Goal: Task Accomplishment & Management: Use online tool/utility

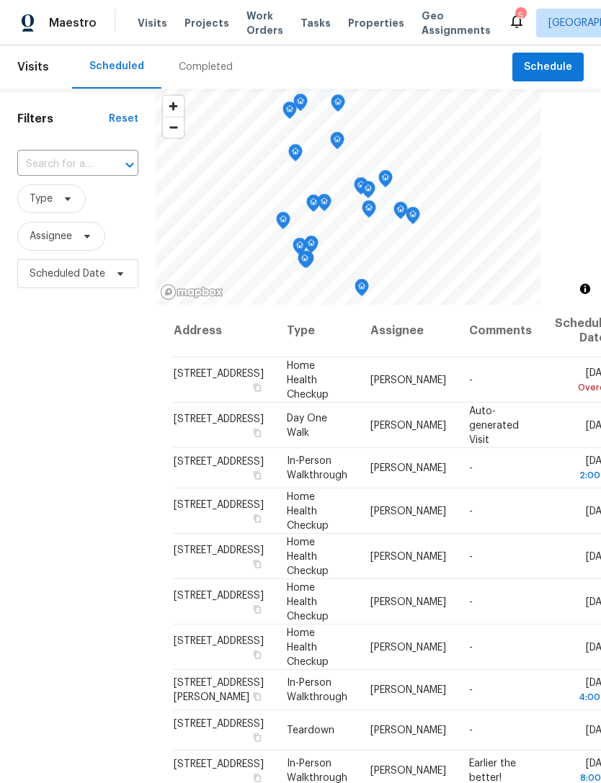
click at [84, 169] on input "text" at bounding box center [57, 164] width 81 height 22
type input "913 boulder"
click at [70, 210] on li "[STREET_ADDRESS]" at bounding box center [77, 198] width 120 height 24
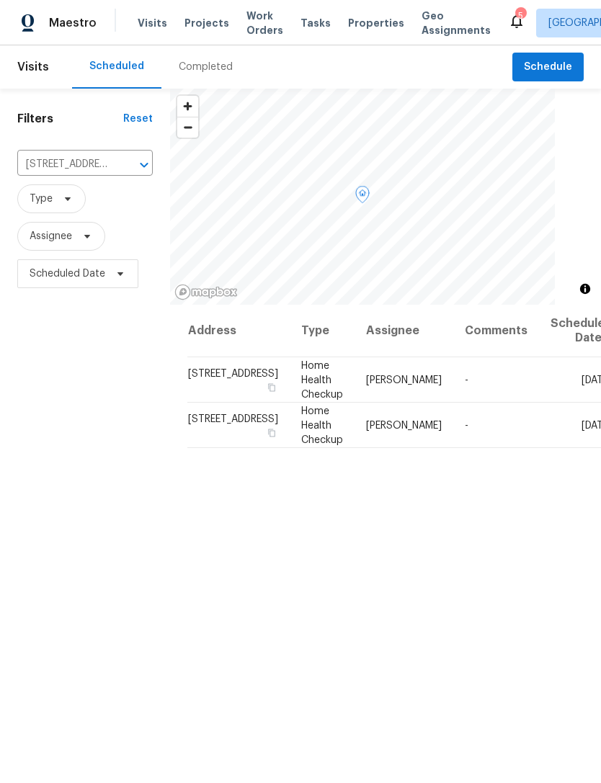
click at [0, 0] on icon at bounding box center [0, 0] width 0 height 0
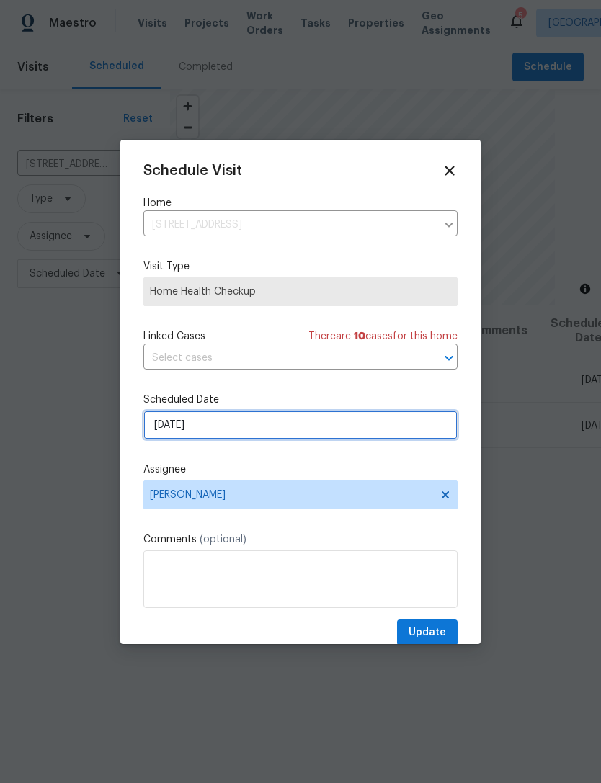
click at [264, 428] on input "9/16/2025" at bounding box center [300, 424] width 314 height 29
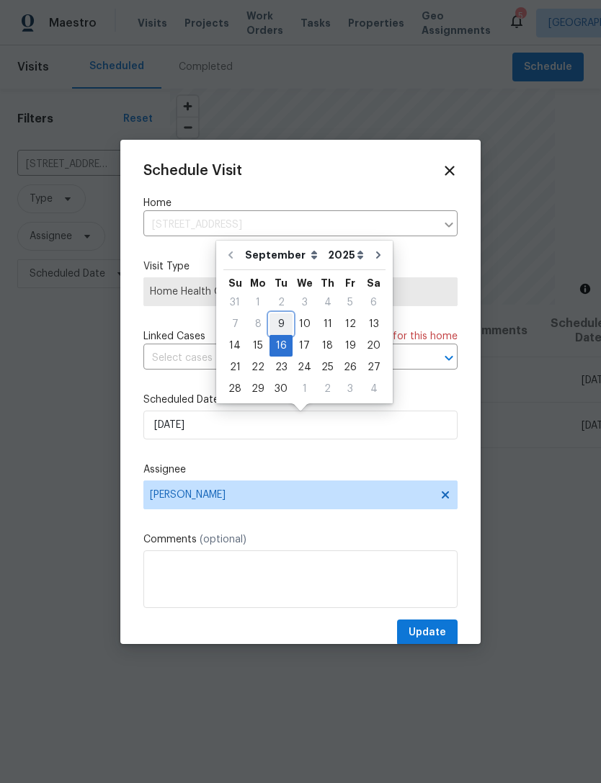
click at [280, 323] on div "9" at bounding box center [280, 324] width 23 height 20
type input "9/9/2025"
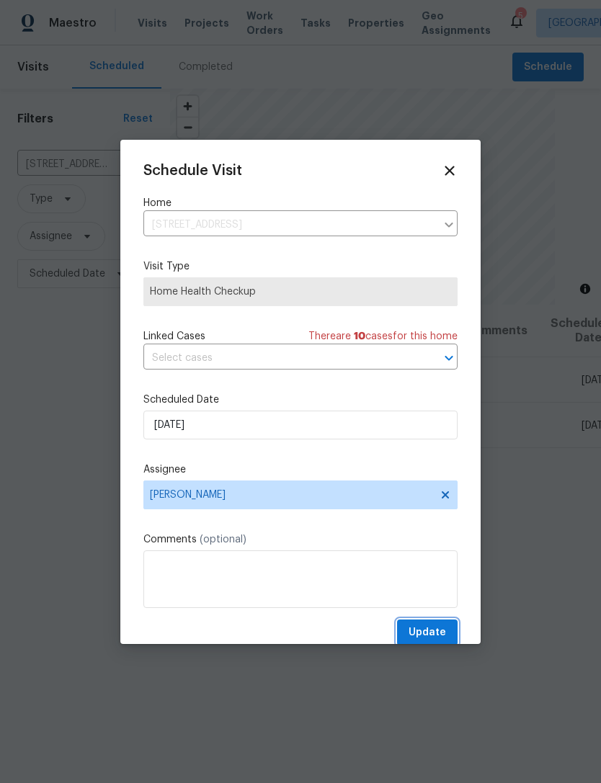
click at [435, 628] on span "Update" at bounding box center [426, 633] width 37 height 18
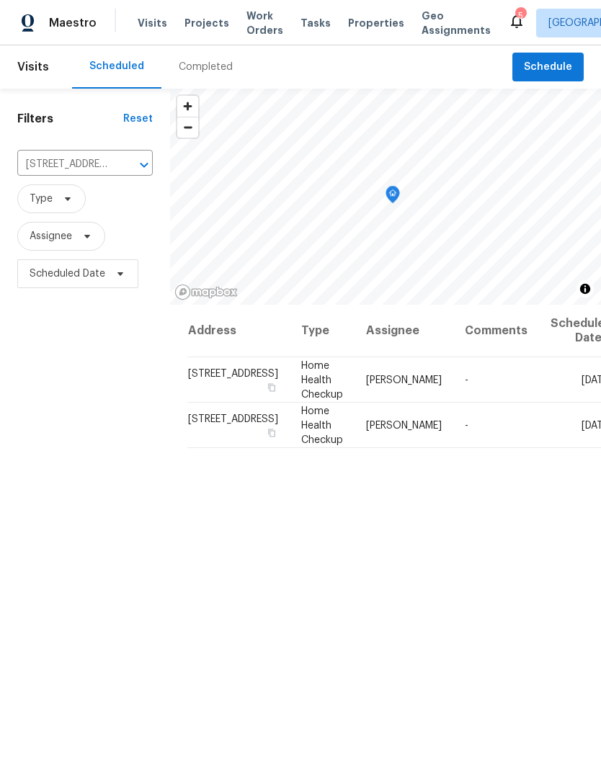
click at [118, 166] on icon "Clear" at bounding box center [125, 165] width 14 height 14
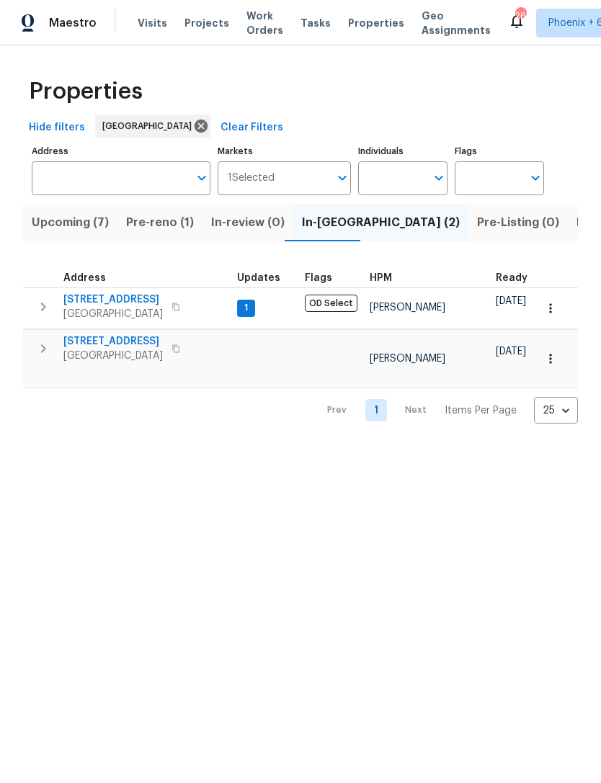
click at [576, 226] on span "Listed (31)" at bounding box center [605, 222] width 59 height 20
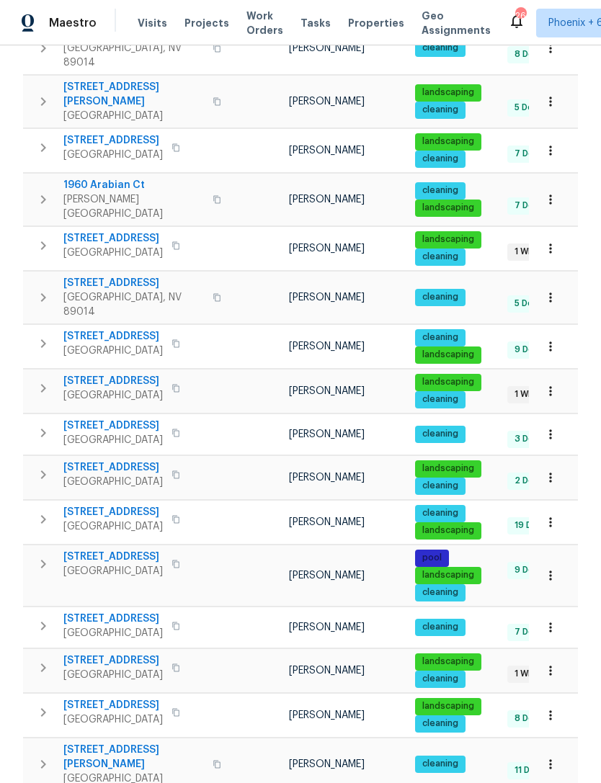
scroll to position [664, 0]
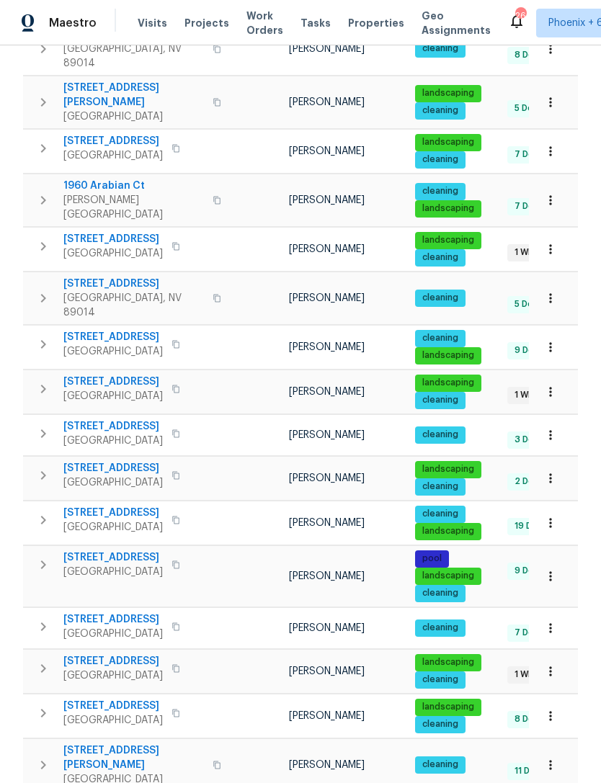
click at [163, 612] on span "913 Boulder Springs Dr Unit 202" at bounding box center [112, 619] width 99 height 14
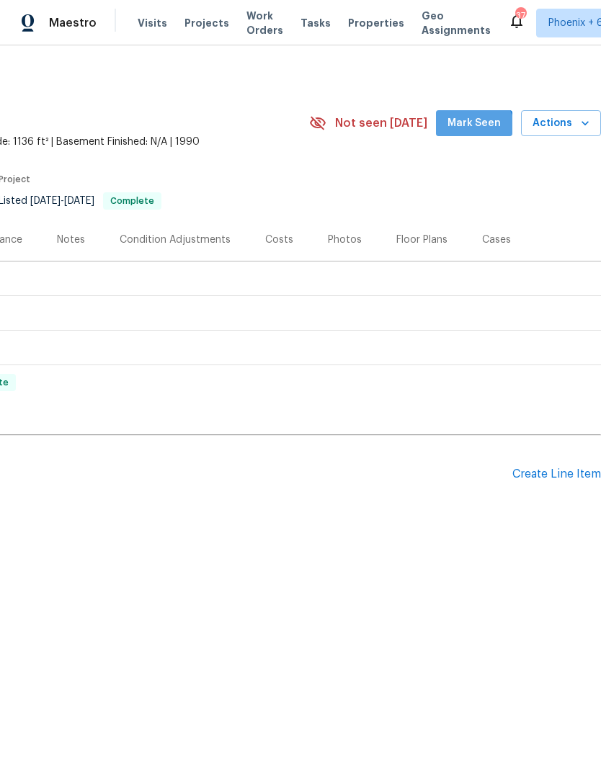
click at [477, 132] on span "Mark Seen" at bounding box center [473, 124] width 53 height 18
click at [567, 477] on div "Create Line Item" at bounding box center [556, 474] width 89 height 14
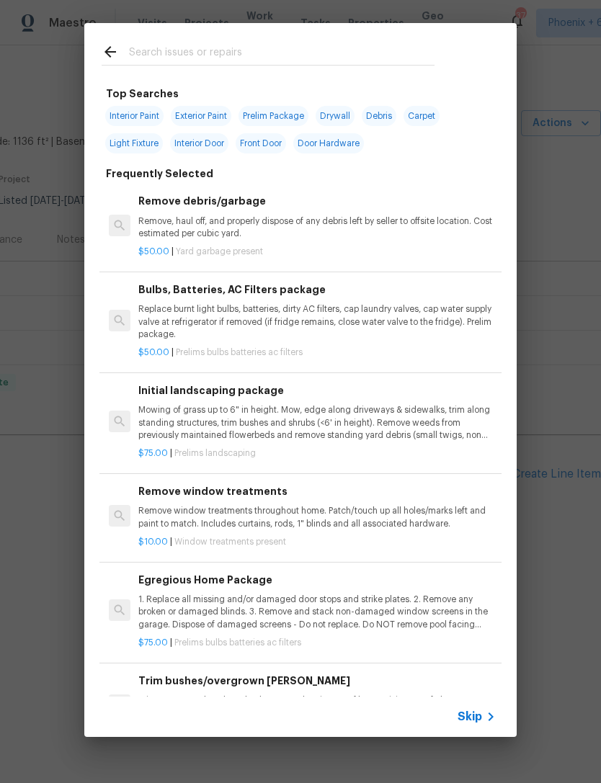
click at [259, 57] on input "text" at bounding box center [281, 54] width 305 height 22
type input "Hvac"
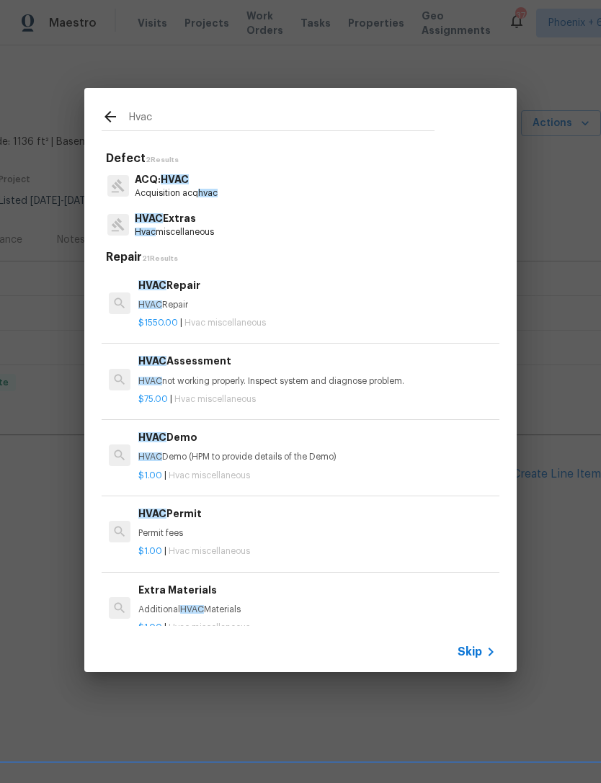
click at [211, 303] on p "HVAC Repair" at bounding box center [316, 305] width 357 height 12
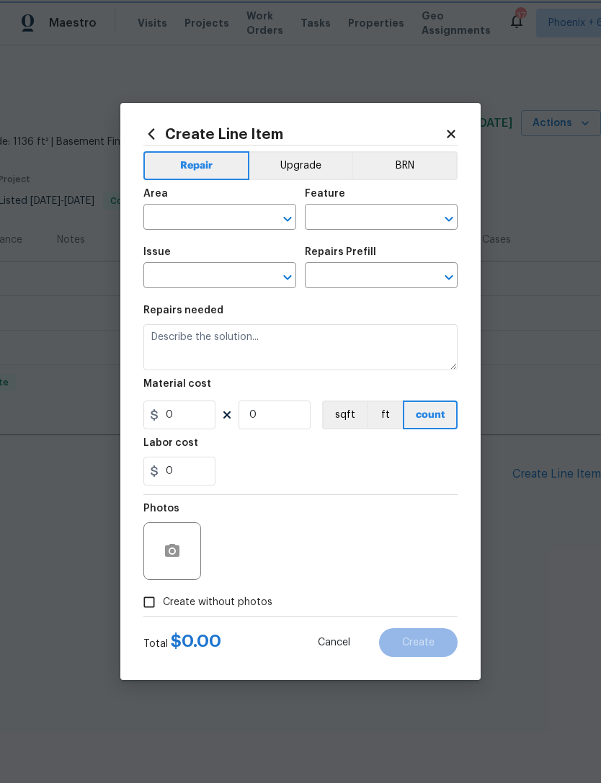
type input "HVAC"
type input "HVAC Extras"
type input "HVAC Repair $1,550.00"
type textarea "HVAC Repair"
type input "1550"
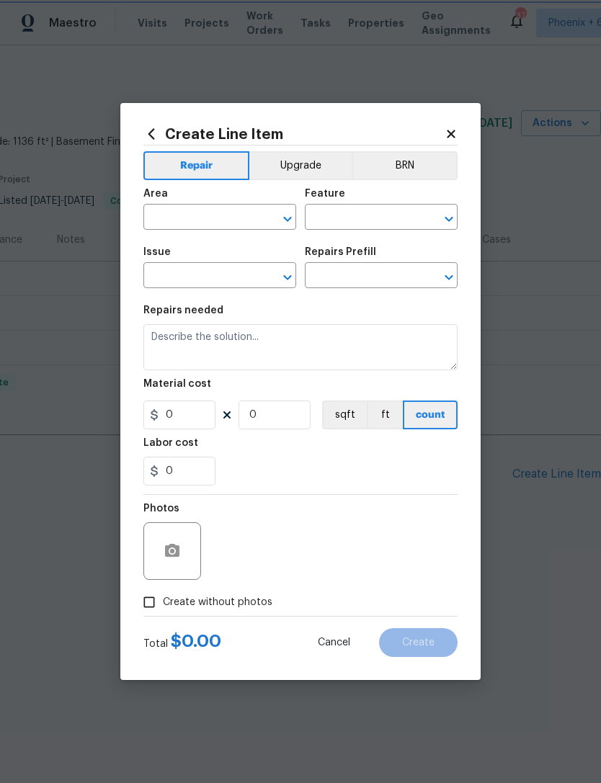
type input "1"
click at [210, 297] on span "Issue HVAC Extras ​" at bounding box center [219, 267] width 153 height 58
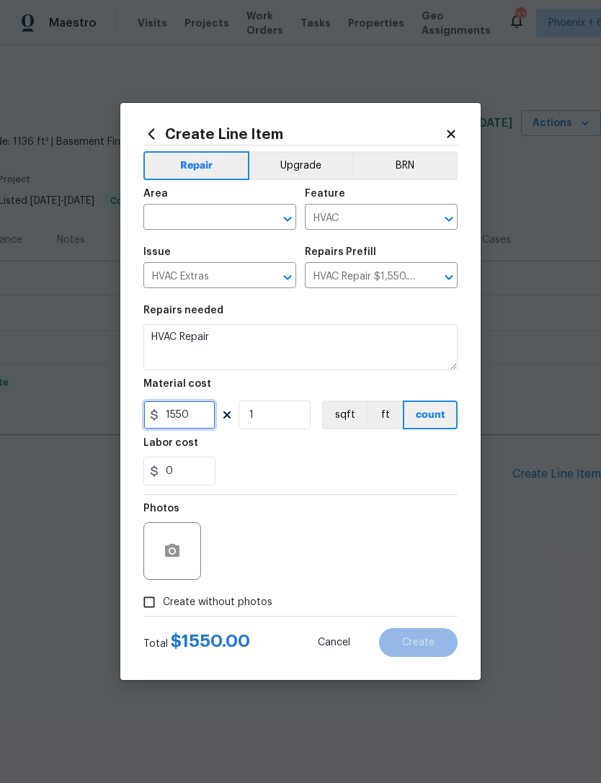
click at [198, 416] on input "1550" at bounding box center [179, 414] width 72 height 29
type input "75"
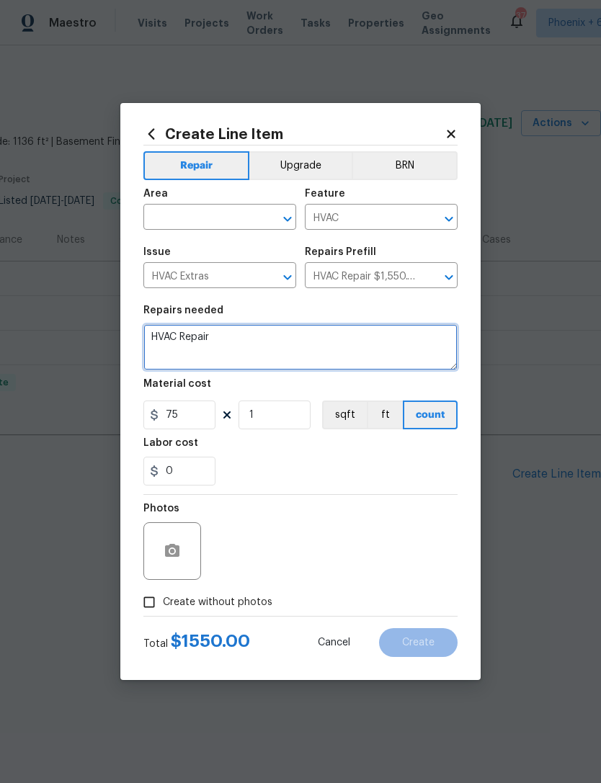
click at [251, 345] on textarea "HVAC Repair" at bounding box center [300, 347] width 314 height 46
click at [245, 342] on textarea "HVAC Repair" at bounding box center [300, 347] width 314 height 46
type textarea "AC will not kick on, please inspect."
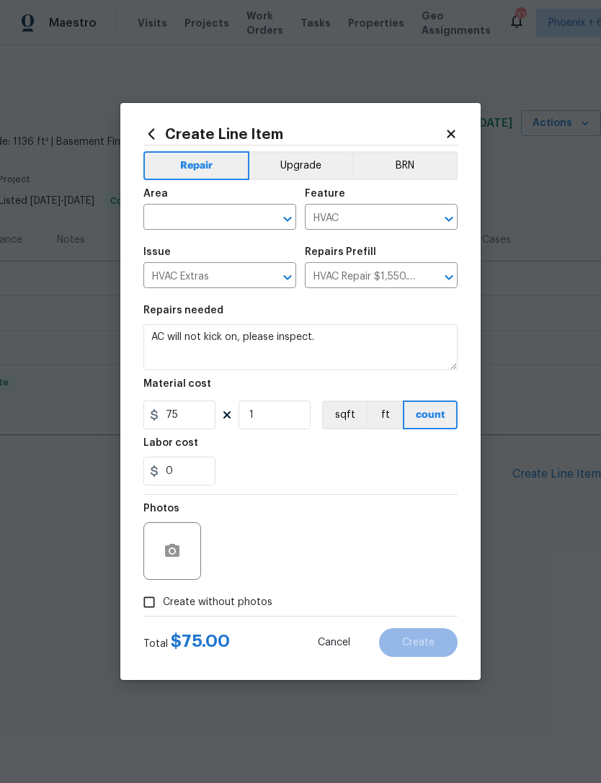
click at [205, 217] on input "text" at bounding box center [199, 218] width 112 height 22
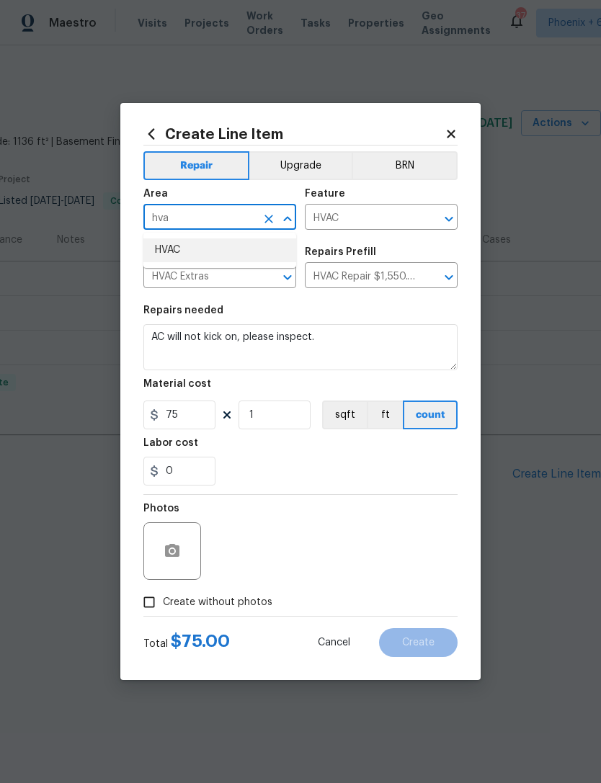
click at [190, 251] on li "HVAC" at bounding box center [219, 250] width 153 height 24
type input "HVAC"
click at [328, 472] on div "0" at bounding box center [300, 471] width 314 height 29
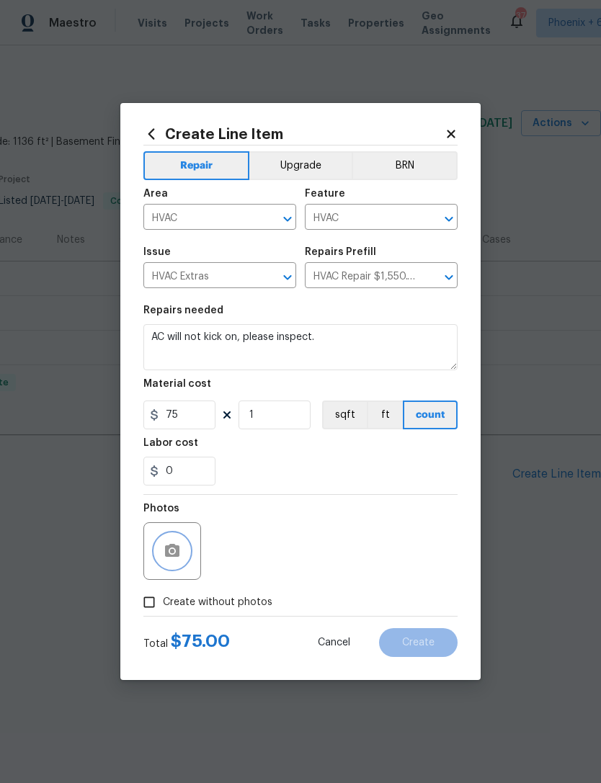
click at [179, 551] on icon "button" at bounding box center [172, 550] width 14 height 13
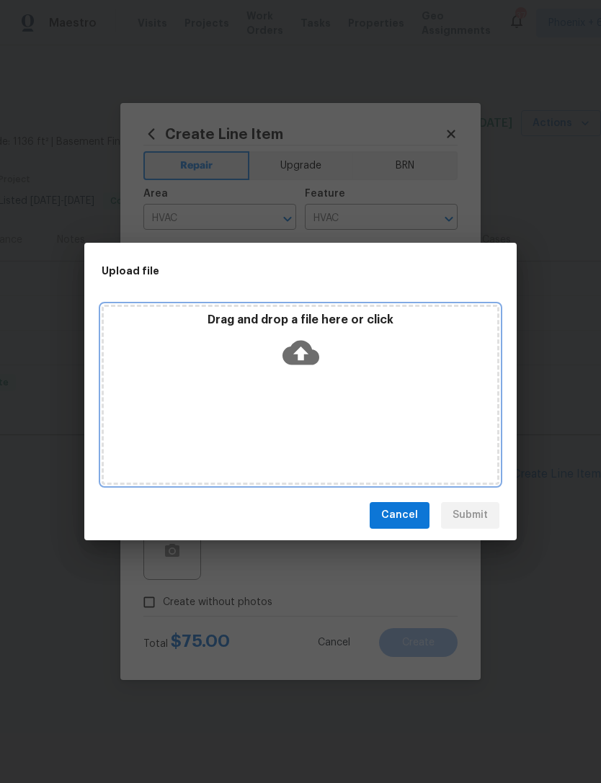
click at [309, 364] on icon at bounding box center [300, 352] width 37 height 24
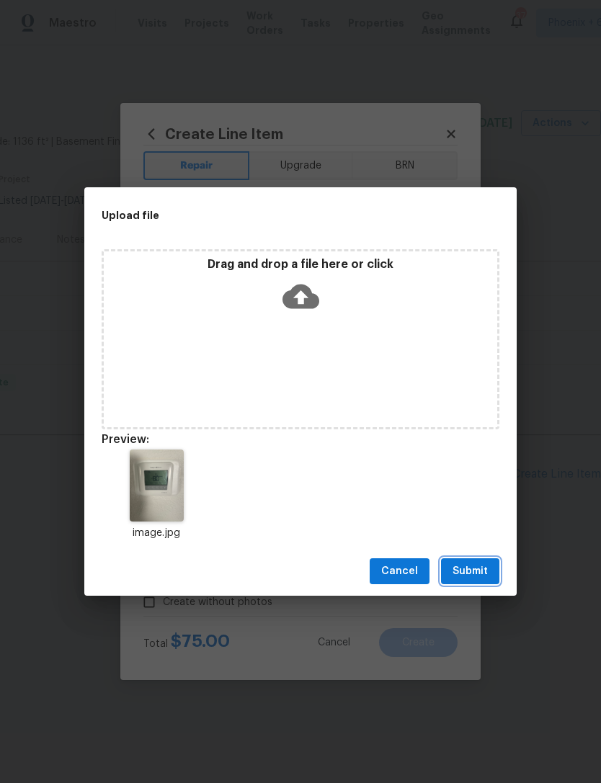
click at [467, 559] on button "Submit" at bounding box center [470, 571] width 58 height 27
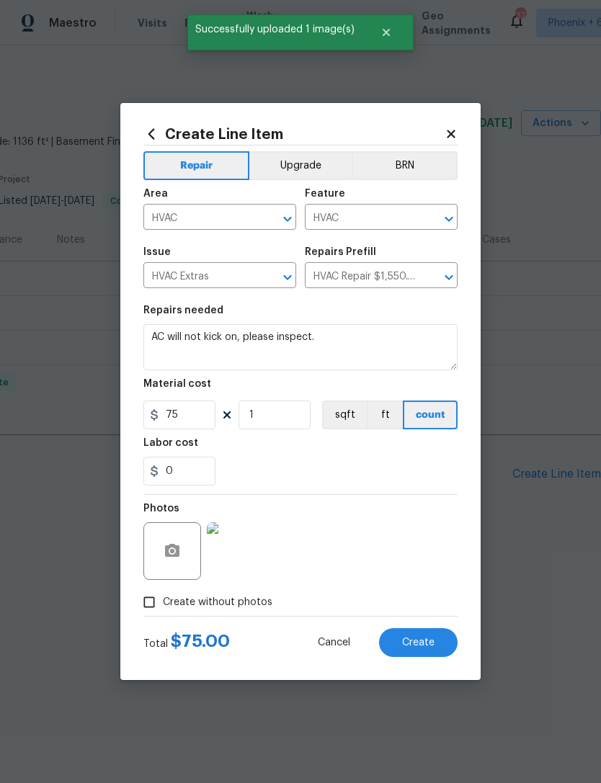
click at [425, 632] on button "Create" at bounding box center [418, 642] width 78 height 29
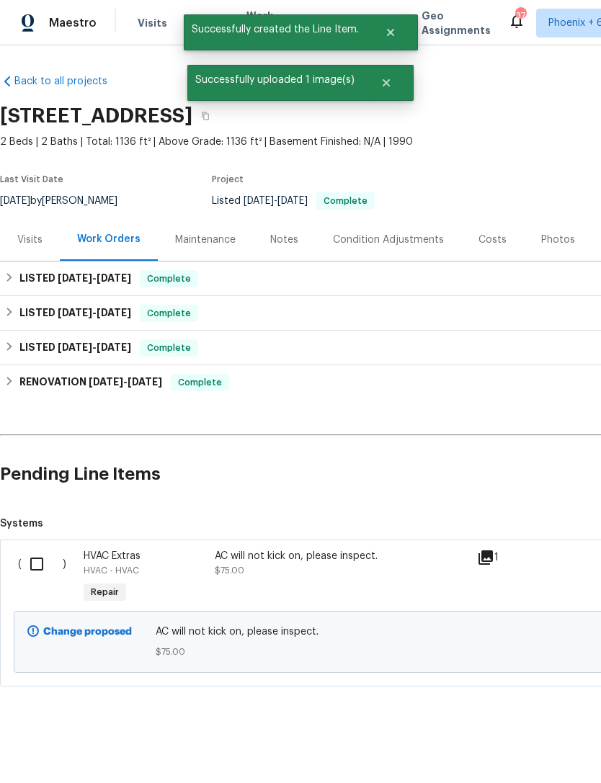
scroll to position [0, 0]
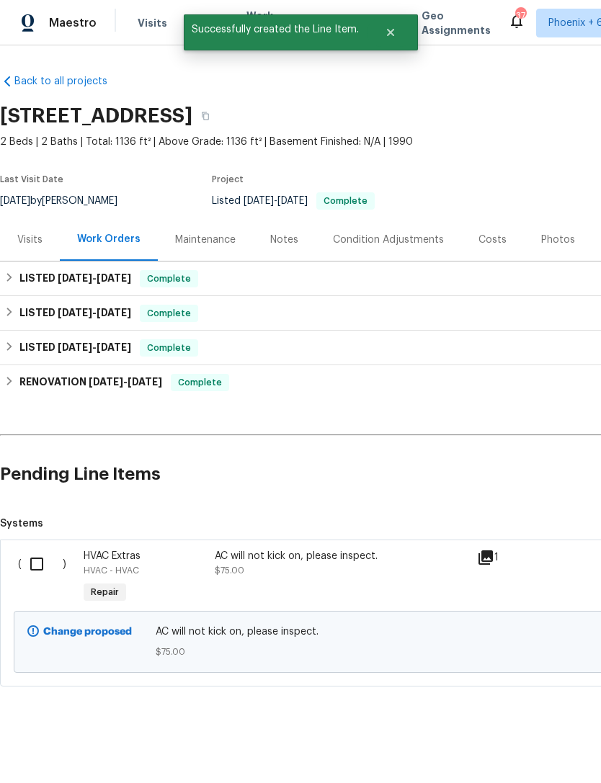
click at [44, 567] on input "checkbox" at bounding box center [42, 564] width 41 height 30
checkbox input "true"
click at [553, 743] on span "Create Work Order" at bounding box center [518, 747] width 96 height 18
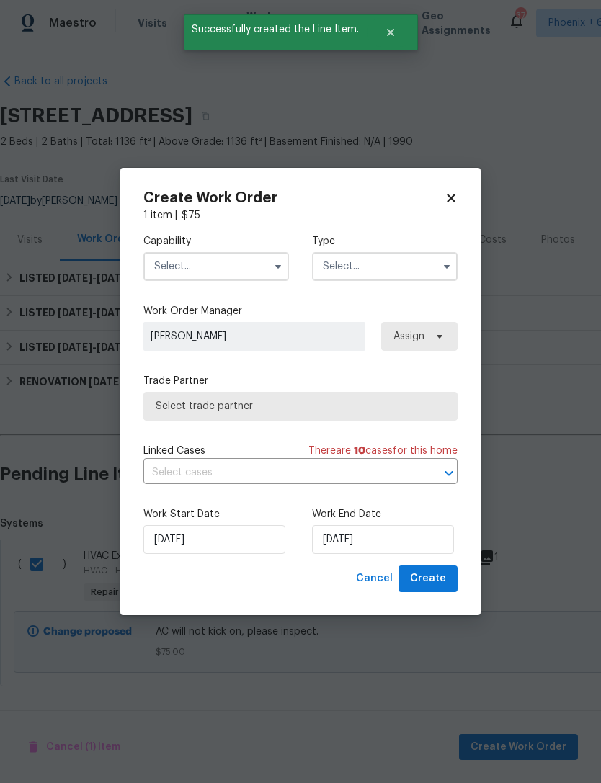
click at [244, 264] on input "text" at bounding box center [215, 266] width 145 height 29
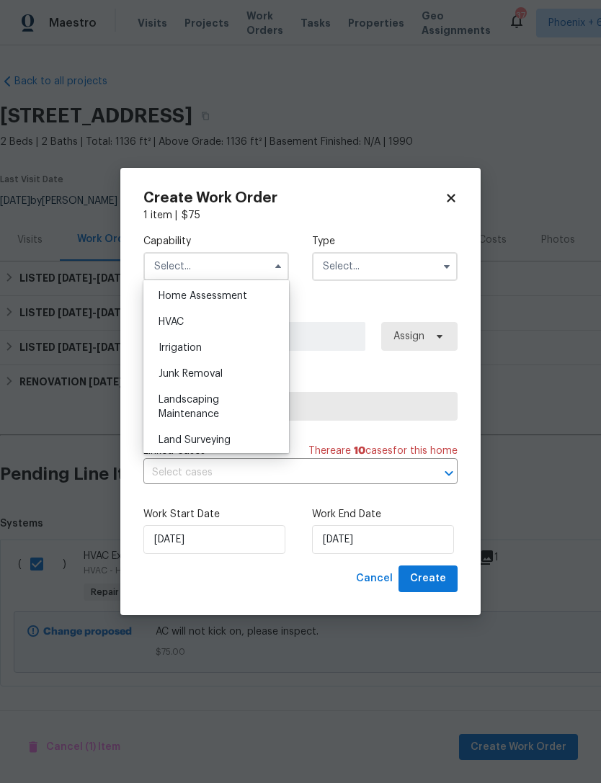
scroll to position [844, 0]
click at [231, 320] on div "HVAC" at bounding box center [216, 323] width 138 height 26
type input "HVAC"
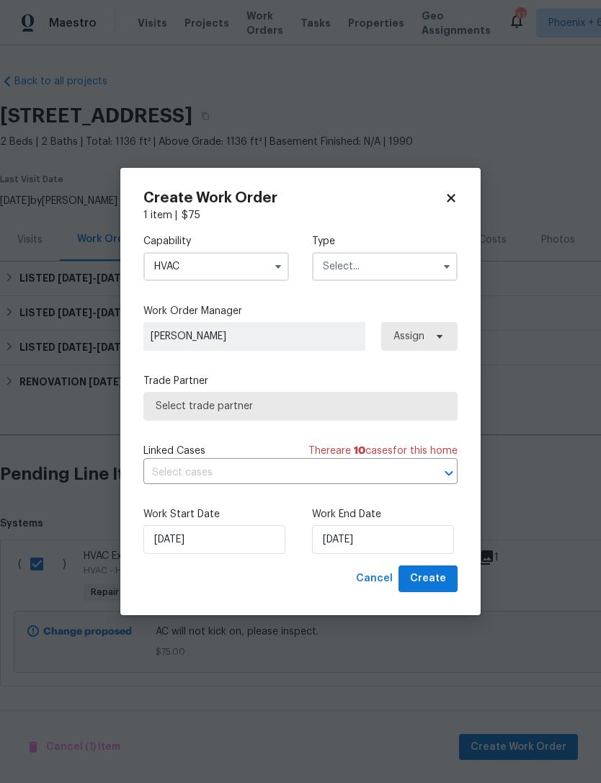
click at [385, 259] on input "text" at bounding box center [384, 266] width 145 height 29
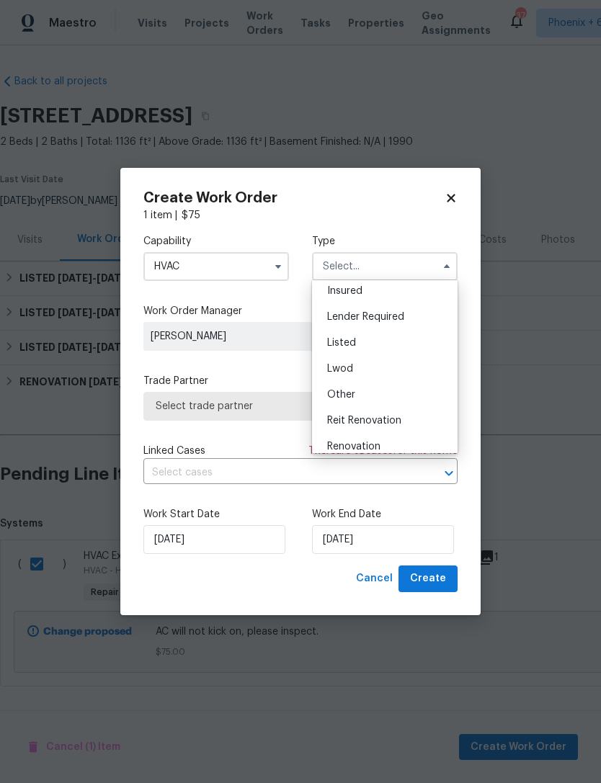
scroll to position [81, 0]
click at [379, 351] on div "Listed" at bounding box center [384, 346] width 138 height 26
type input "Listed"
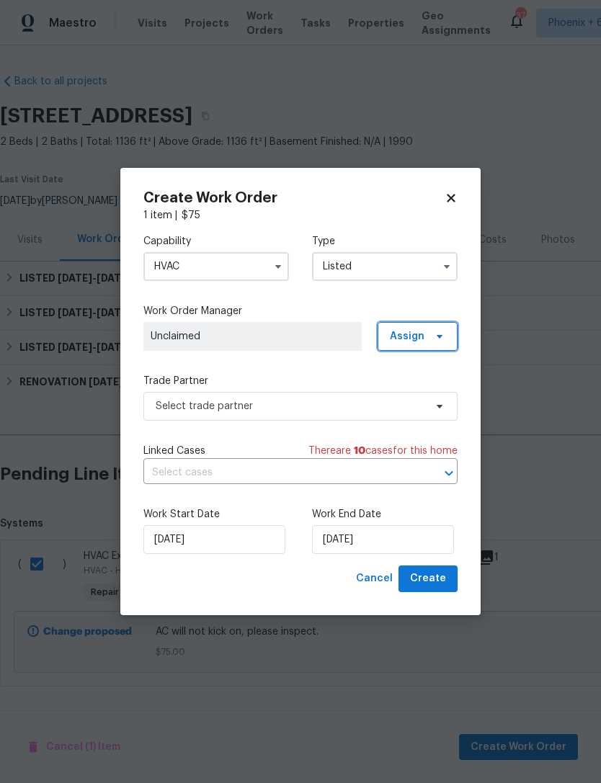
click at [437, 331] on icon at bounding box center [440, 337] width 12 height 12
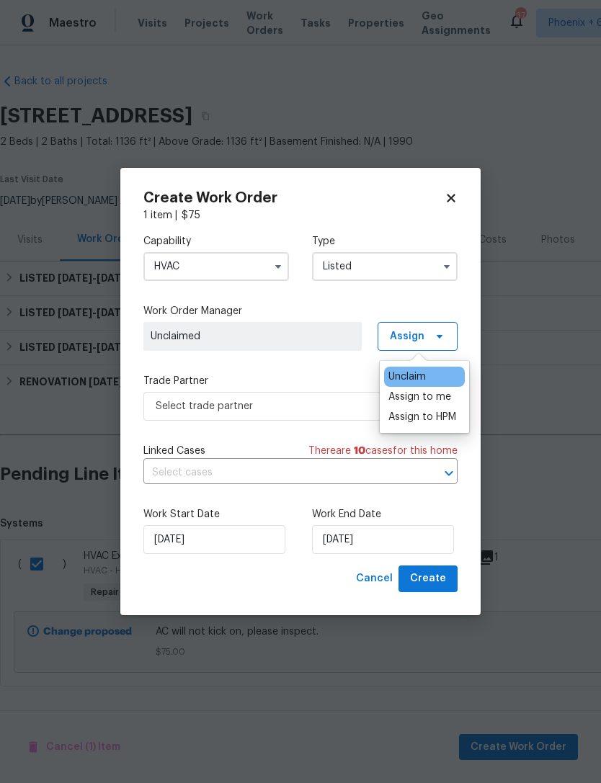
click at [441, 398] on div "Assign to me" at bounding box center [419, 397] width 63 height 14
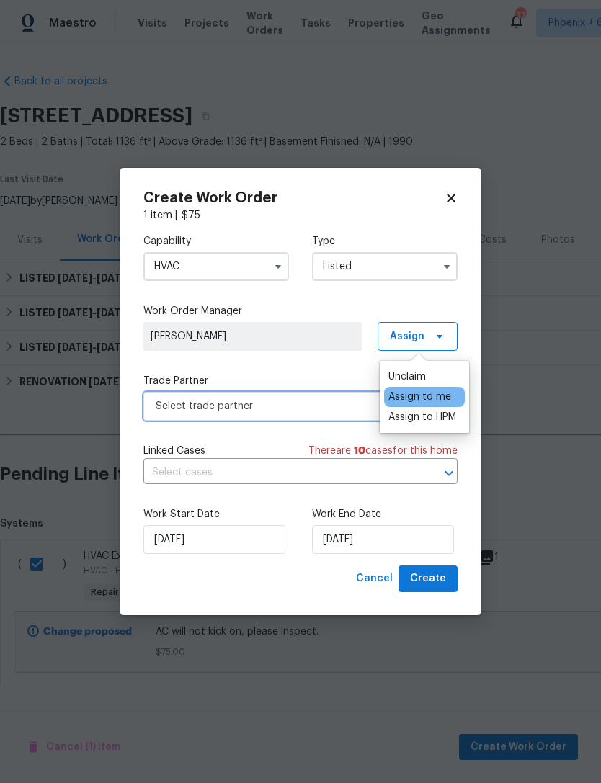
click at [315, 418] on span "Select trade partner" at bounding box center [300, 406] width 314 height 29
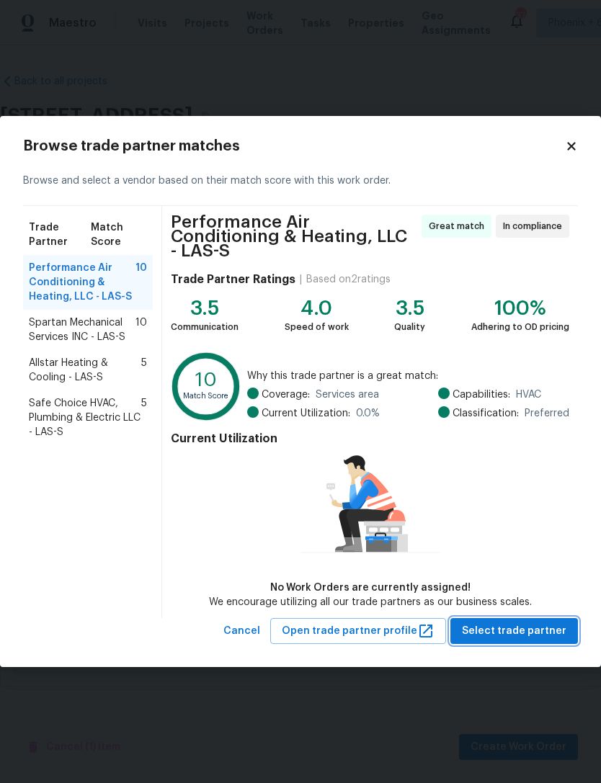
click at [533, 629] on span "Select trade partner" at bounding box center [514, 631] width 104 height 18
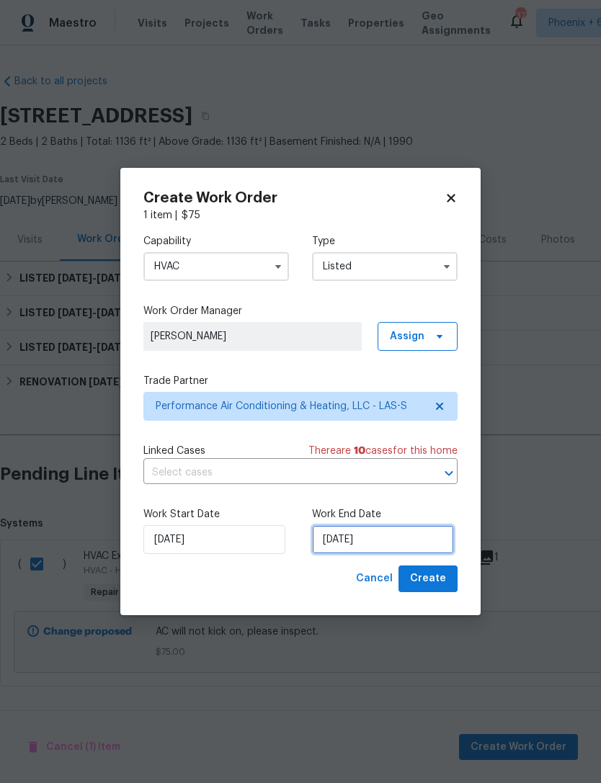
click at [386, 547] on input "9/9/2025" at bounding box center [383, 539] width 142 height 29
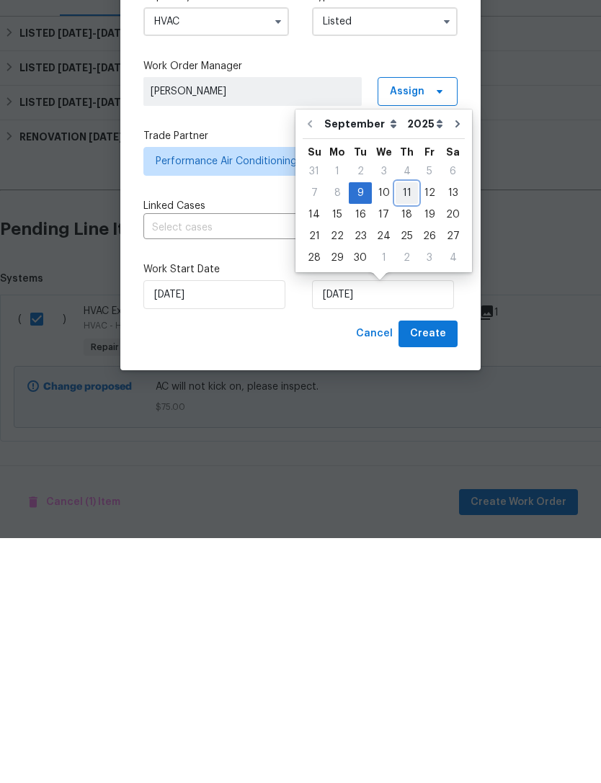
click at [395, 428] on div "11" at bounding box center [406, 438] width 22 height 20
type input "9/11/2025"
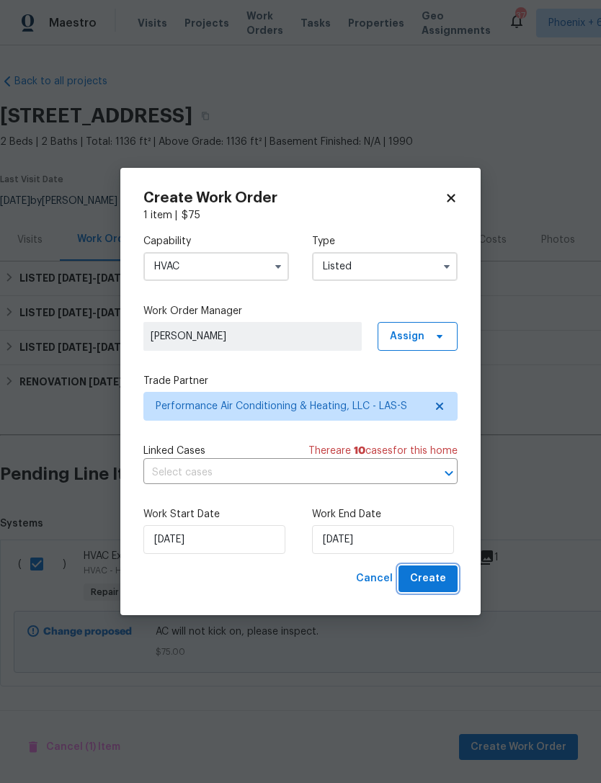
click at [436, 582] on span "Create" at bounding box center [428, 579] width 36 height 18
checkbox input "false"
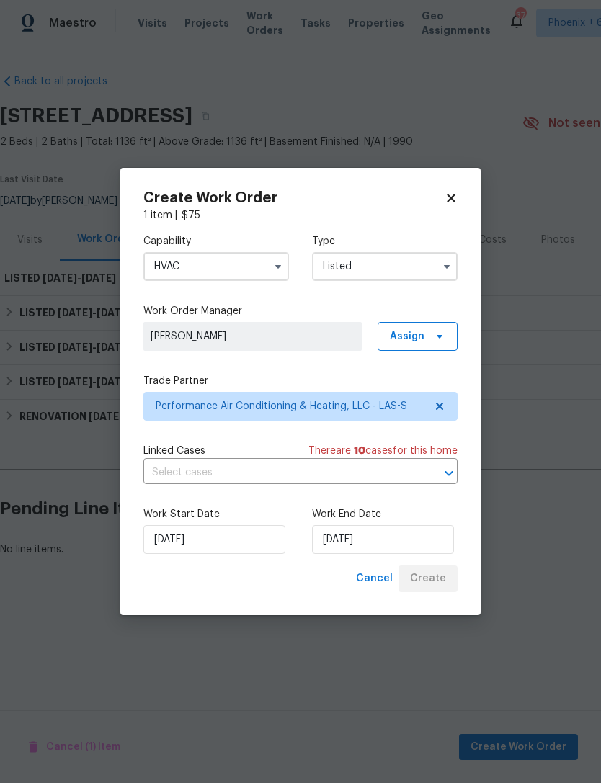
scroll to position [0, 0]
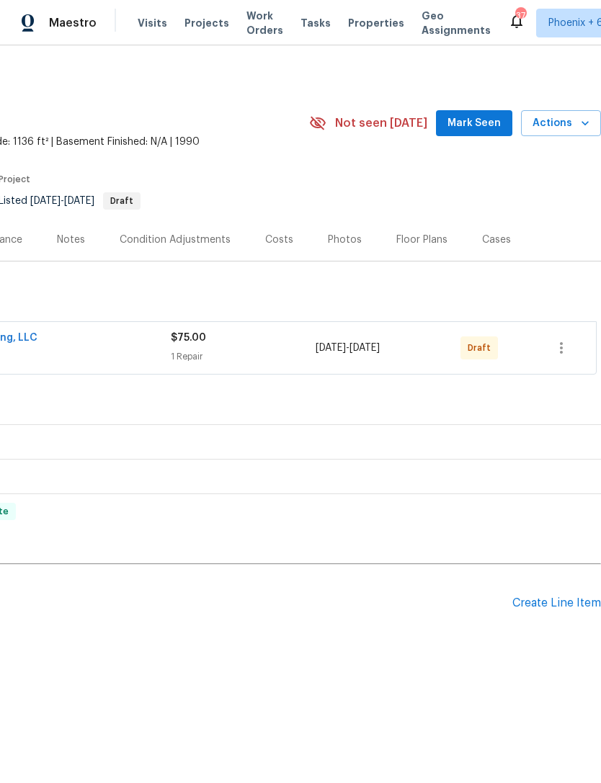
scroll to position [0, 213]
click at [562, 356] on icon "button" at bounding box center [560, 347] width 17 height 17
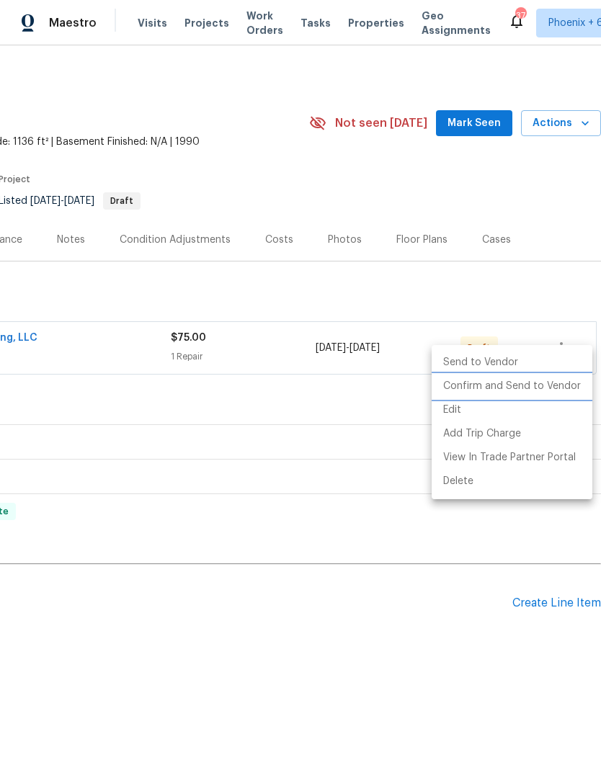
click at [528, 389] on li "Confirm and Send to Vendor" at bounding box center [511, 386] width 161 height 24
click at [324, 675] on div at bounding box center [300, 391] width 601 height 783
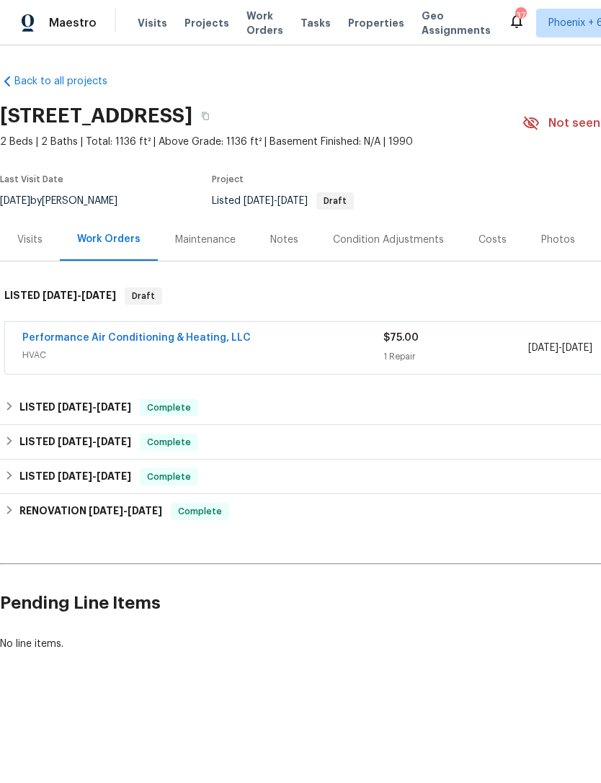
scroll to position [0, 0]
click at [185, 343] on link "Performance Air Conditioning & Heating, LLC" at bounding box center [136, 338] width 228 height 10
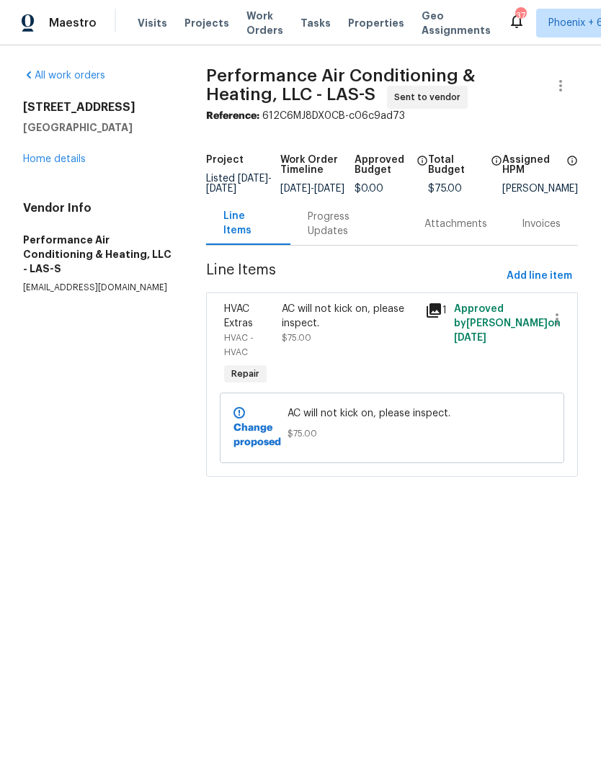
click at [338, 235] on div "Progress Updates" at bounding box center [348, 224] width 82 height 29
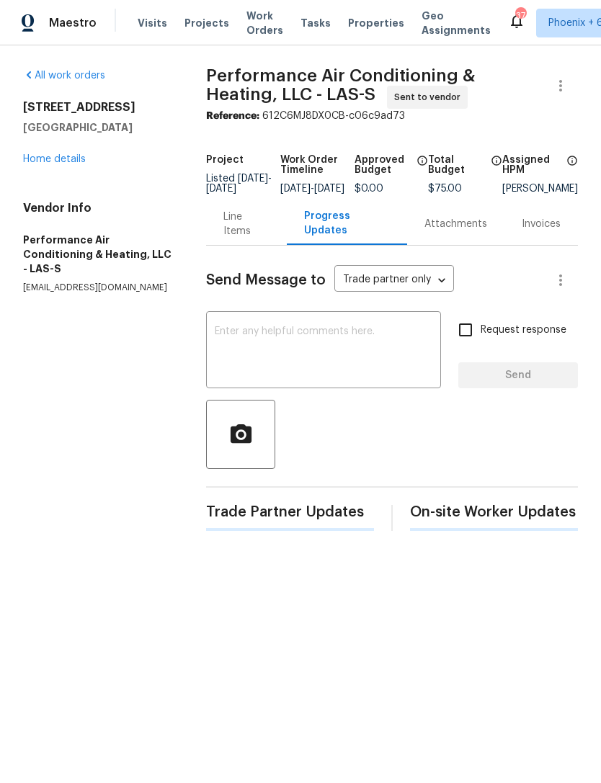
click at [315, 351] on textarea at bounding box center [323, 351] width 217 height 50
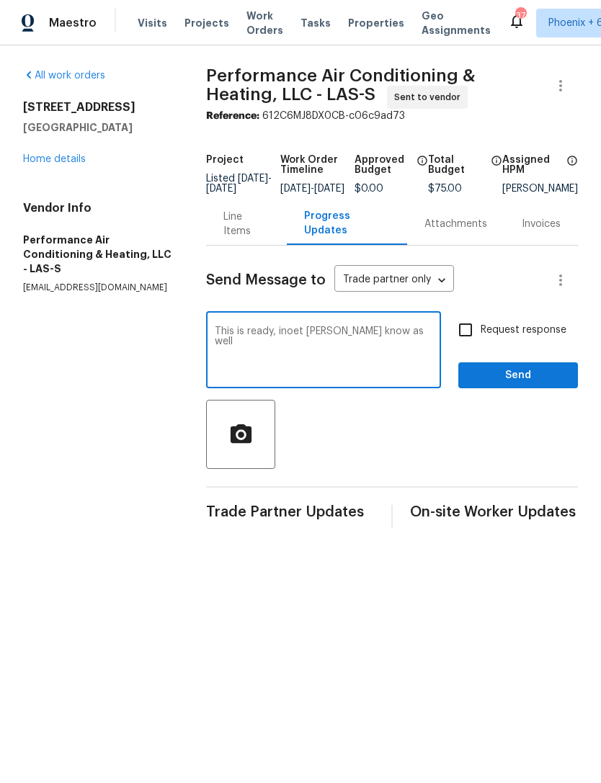
click at [293, 344] on textarea "This is ready, inoet jose know as well" at bounding box center [323, 351] width 217 height 50
click at [365, 346] on textarea "This is ready, I let jose know as well" at bounding box center [323, 351] width 217 height 50
click at [312, 344] on textarea "This is ready, I let jose know as well" at bounding box center [323, 351] width 217 height 50
type textarea "This is ready, I let Jose know as well"
click at [464, 335] on input "Request response" at bounding box center [465, 330] width 30 height 30
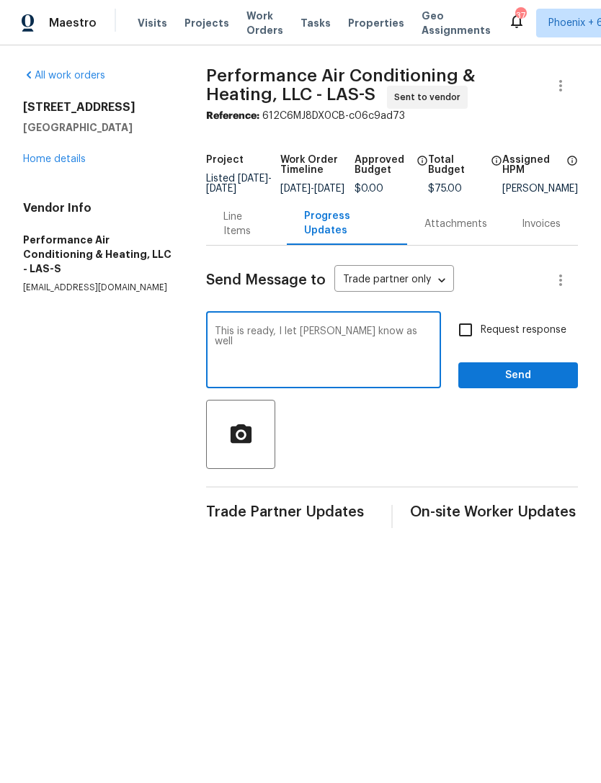
checkbox input "true"
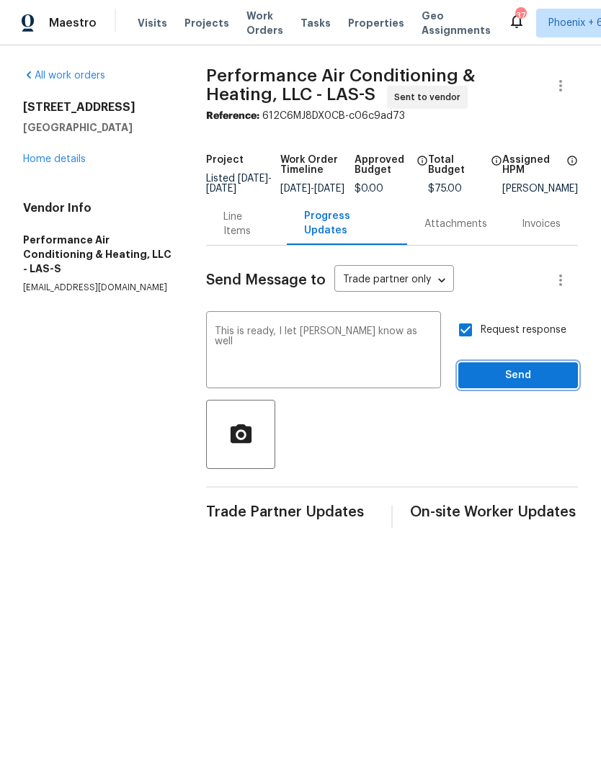
click at [512, 380] on span "Send" at bounding box center [518, 376] width 96 height 18
